Goal: Information Seeking & Learning: Learn about a topic

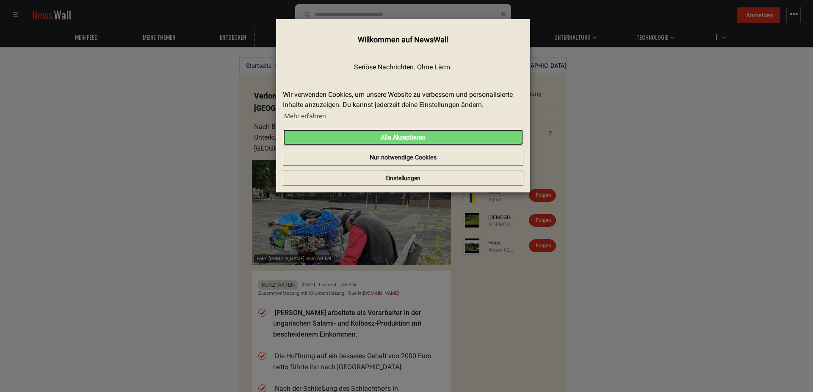
click at [386, 137] on link "Alle Akzeptieren" at bounding box center [403, 137] width 240 height 17
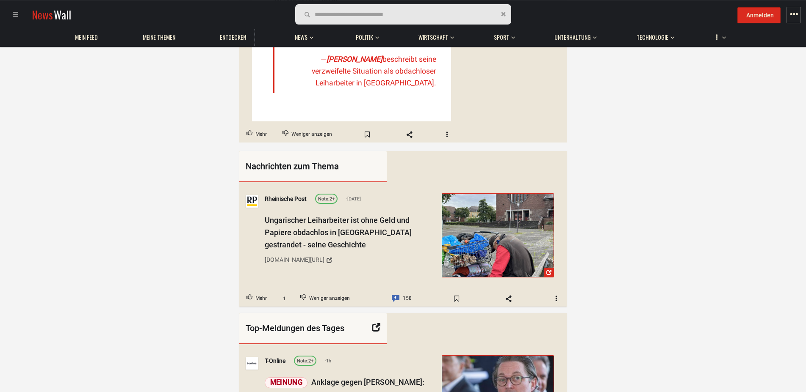
scroll to position [432, 0]
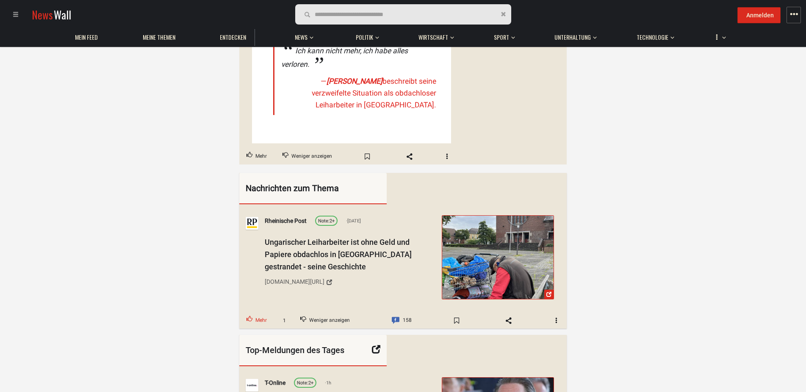
click at [262, 315] on span "Mehr" at bounding box center [260, 320] width 11 height 11
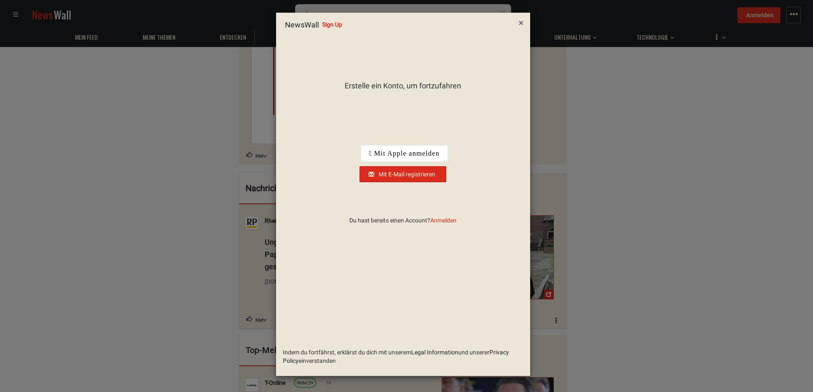
click at [523, 22] on button "×" at bounding box center [520, 23] width 17 height 22
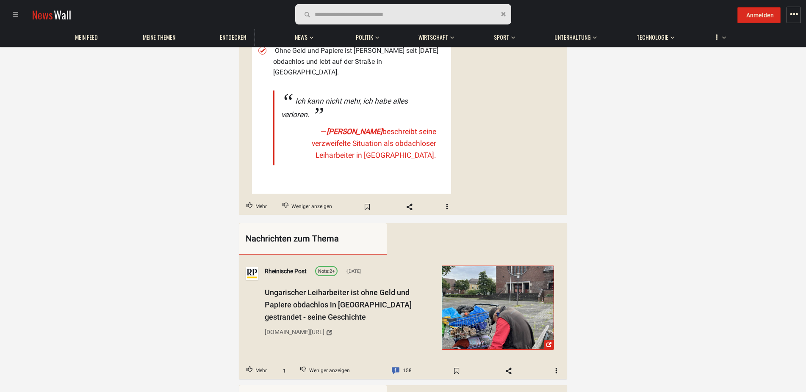
scroll to position [345, 0]
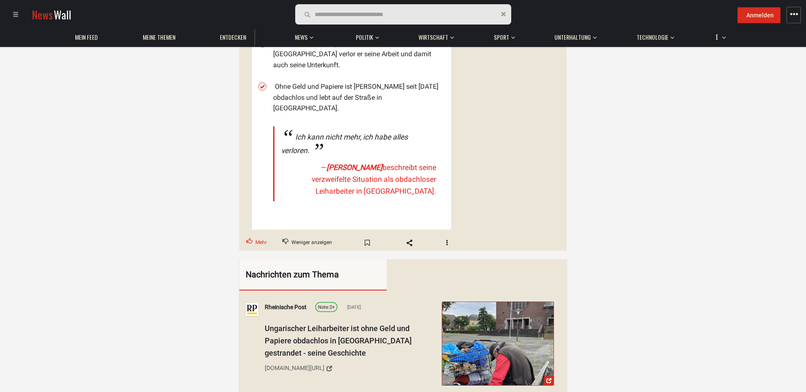
click at [260, 238] on span "Mehr" at bounding box center [260, 243] width 11 height 11
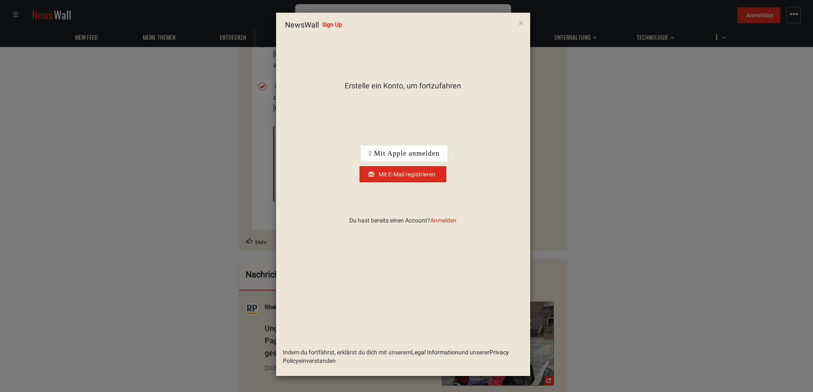
click at [435, 133] on div "Über Google anmelden. Wird in neuem Tab geöffnet." at bounding box center [403, 132] width 88 height 19
click at [520, 22] on span "×" at bounding box center [521, 23] width 5 height 10
